Goal: Task Accomplishment & Management: Use online tool/utility

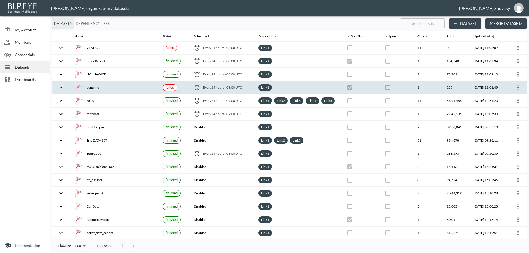
click at [120, 86] on div "dynamic" at bounding box center [113, 88] width 79 height 8
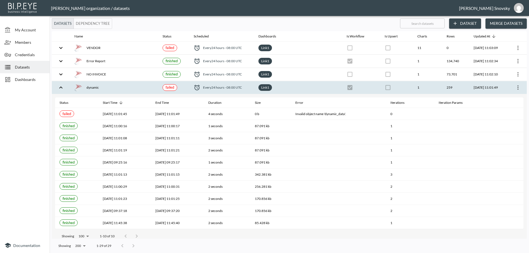
click at [516, 85] on icon "more" at bounding box center [517, 87] width 7 height 7
click at [510, 96] on p "Edit Data Pipeline" at bounding box center [501, 98] width 34 height 7
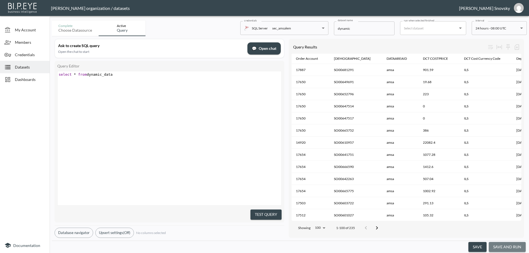
click at [511, 247] on button "save and run" at bounding box center [507, 247] width 37 height 10
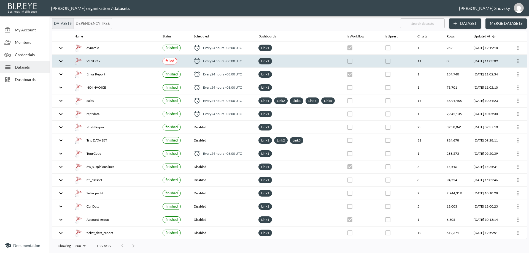
click at [305, 61] on div "Link 1" at bounding box center [297, 61] width 79 height 7
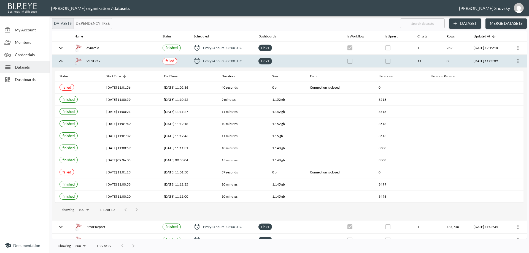
click at [517, 61] on icon "more" at bounding box center [517, 61] width 1 height 4
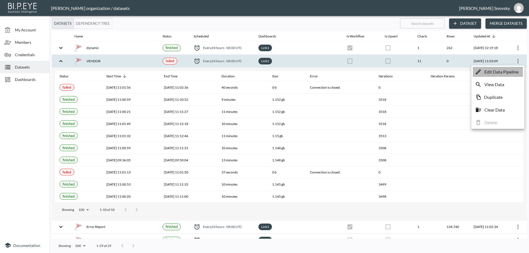
click at [508, 72] on p "Edit Data Pipeline" at bounding box center [501, 72] width 34 height 7
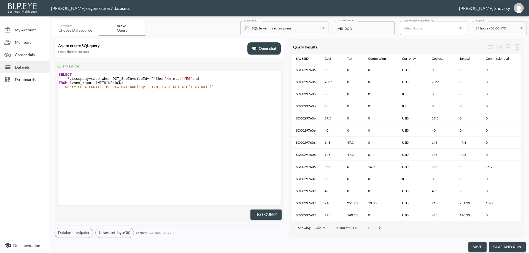
click at [508, 245] on button "save and run" at bounding box center [507, 247] width 37 height 10
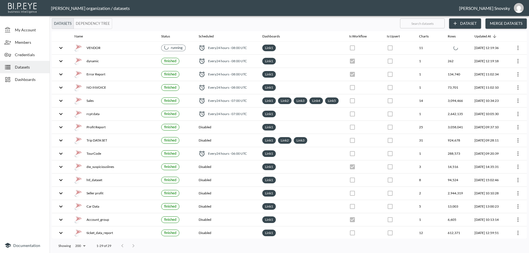
click at [27, 79] on span "Dashboards" at bounding box center [30, 80] width 30 height 6
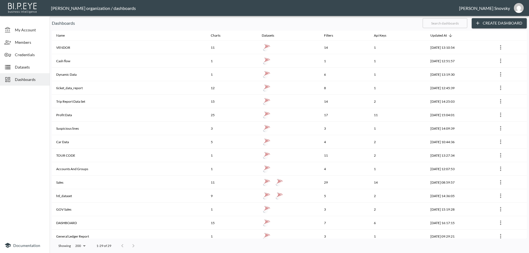
click at [337, 21] on p "Dashboards" at bounding box center [235, 23] width 366 height 7
click at [20, 68] on span "Datasets" at bounding box center [30, 67] width 30 height 6
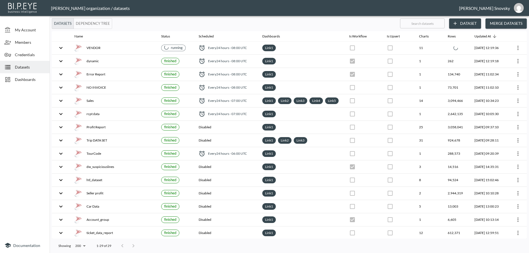
click at [23, 99] on div at bounding box center [25, 163] width 50 height 150
click at [20, 54] on span "Credentials" at bounding box center [30, 55] width 30 height 6
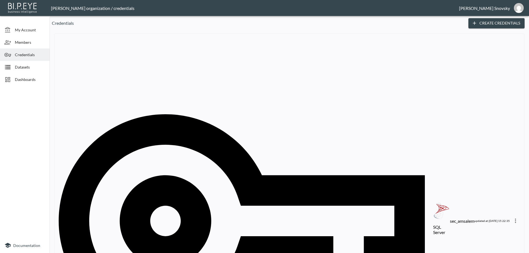
click at [24, 42] on span "Members" at bounding box center [30, 42] width 30 height 6
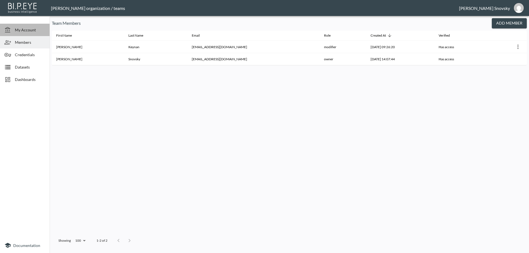
click at [30, 27] on span "My Account" at bounding box center [30, 30] width 30 height 6
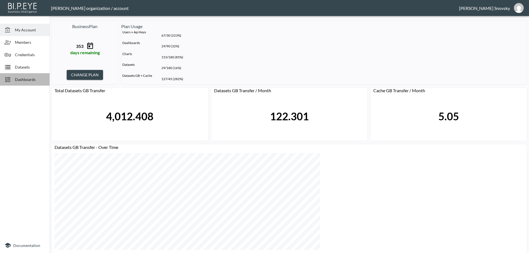
click at [14, 78] on div at bounding box center [9, 79] width 10 height 7
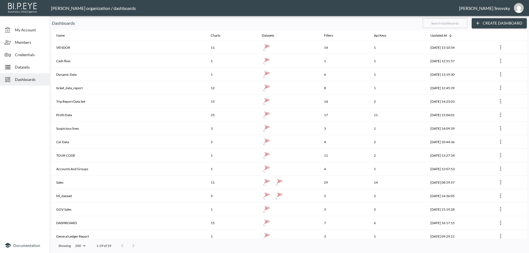
click at [20, 28] on span "My Account" at bounding box center [30, 30] width 30 height 6
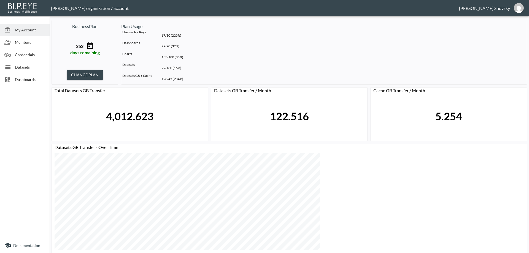
click at [26, 77] on span "Dashboards" at bounding box center [30, 80] width 30 height 6
